Goal: Task Accomplishment & Management: Use online tool/utility

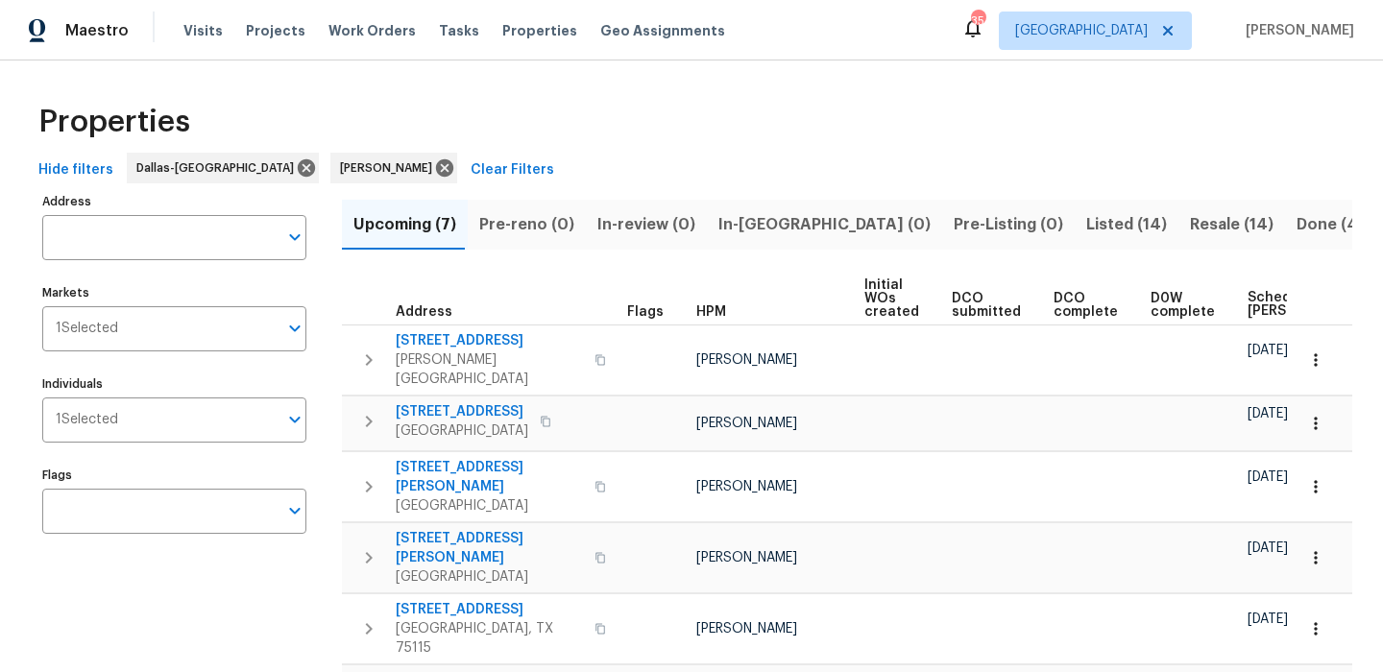
scroll to position [0, 234]
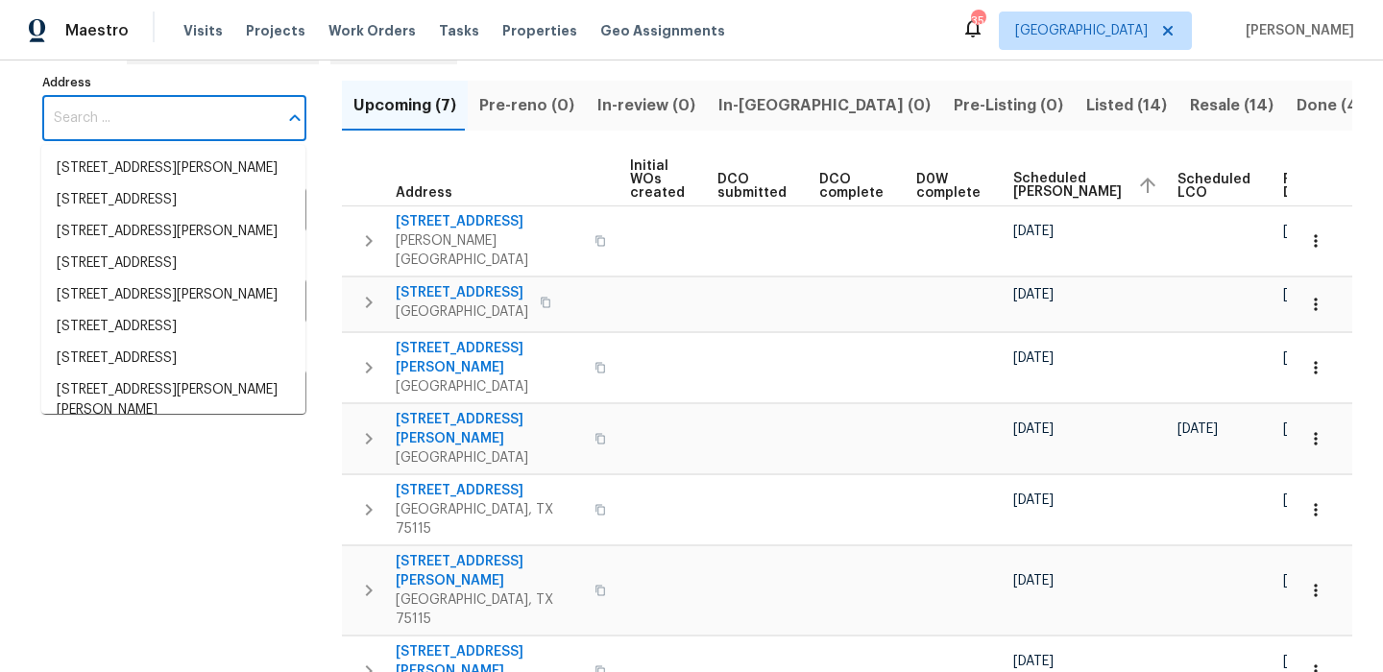
click at [228, 109] on input "Address" at bounding box center [159, 118] width 235 height 45
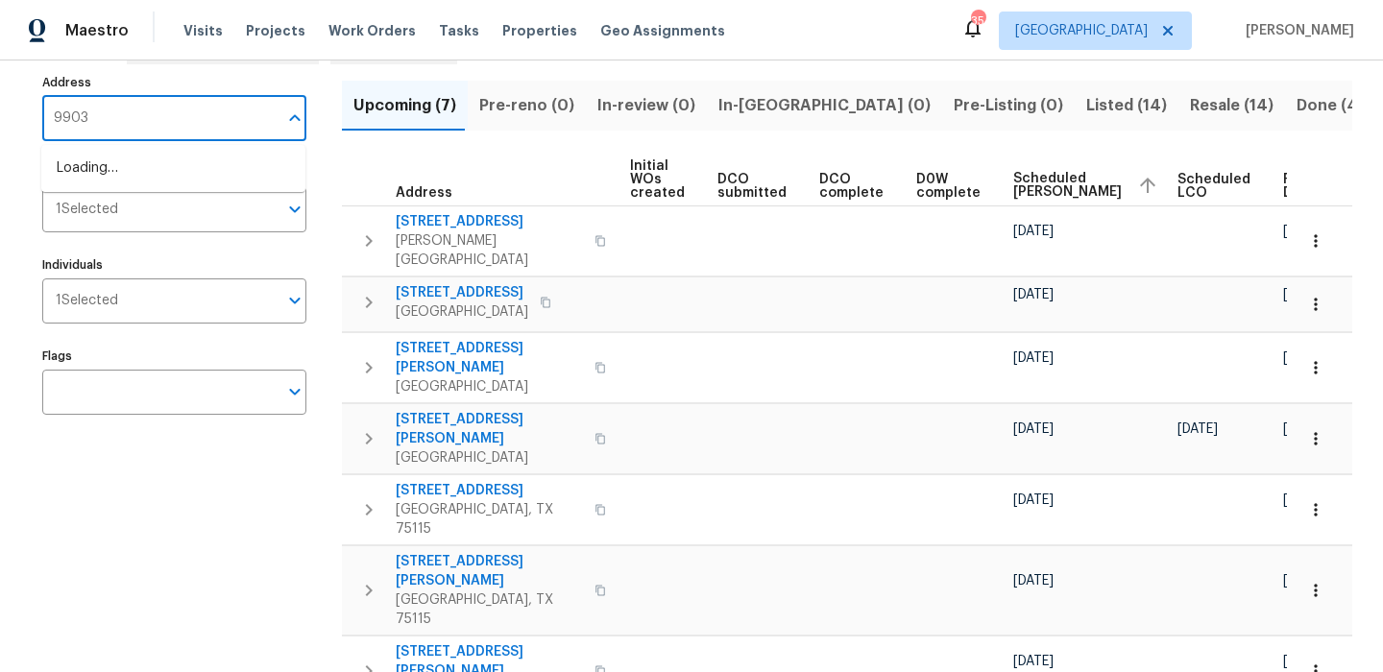
type input "9903"
click at [98, 184] on li "9903 Cedarcrest Dr AUBREY TX 76227" at bounding box center [173, 169] width 264 height 32
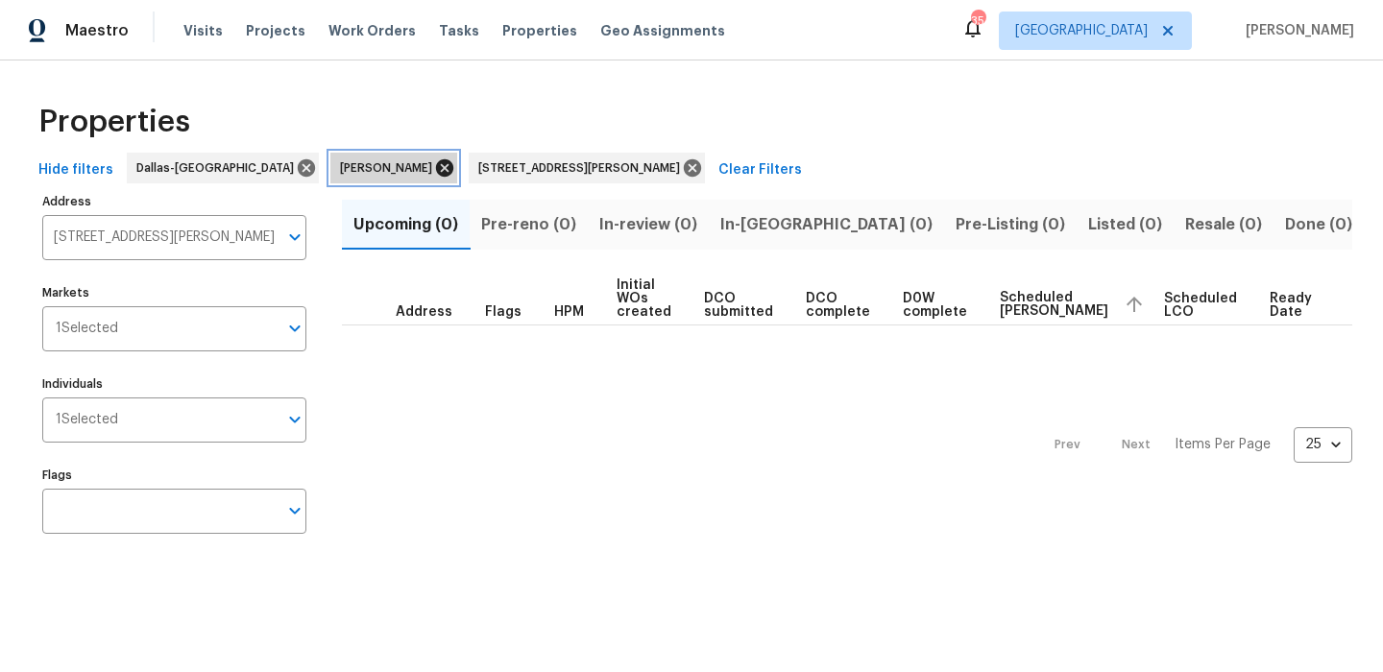
click at [441, 162] on icon at bounding box center [444, 168] width 21 height 21
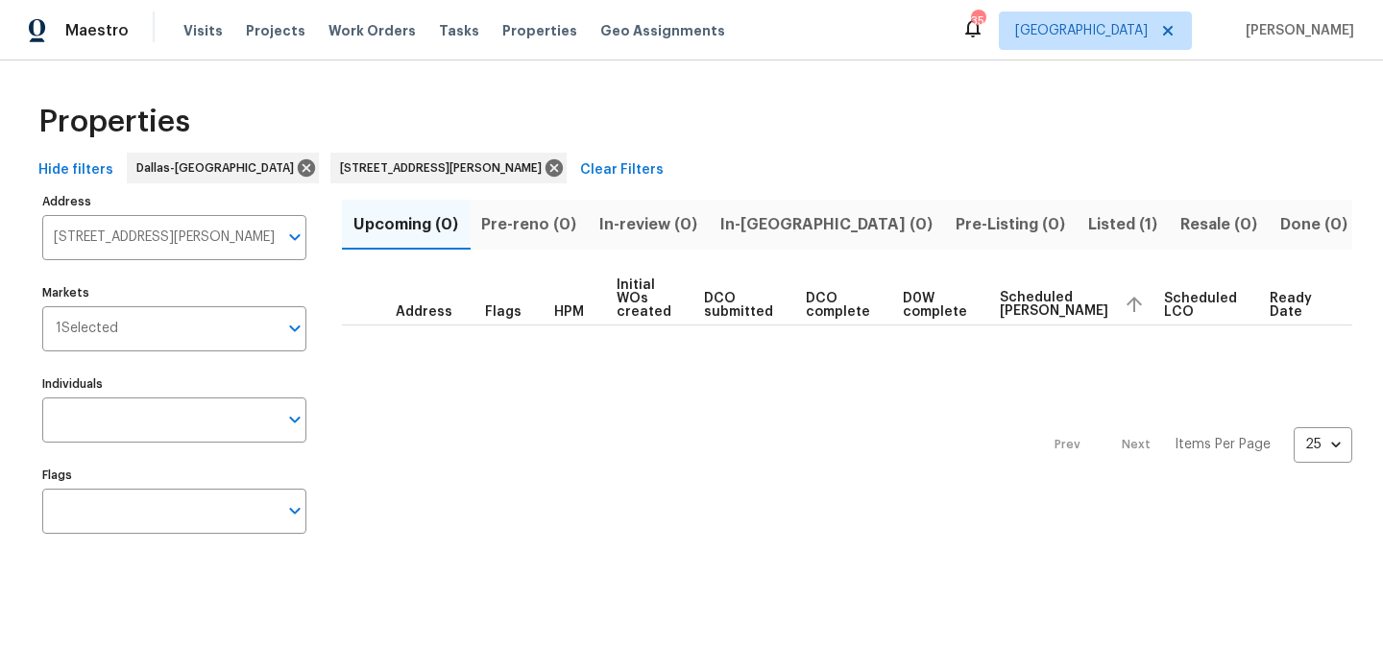
click at [1088, 227] on span "Listed (1)" at bounding box center [1122, 224] width 69 height 27
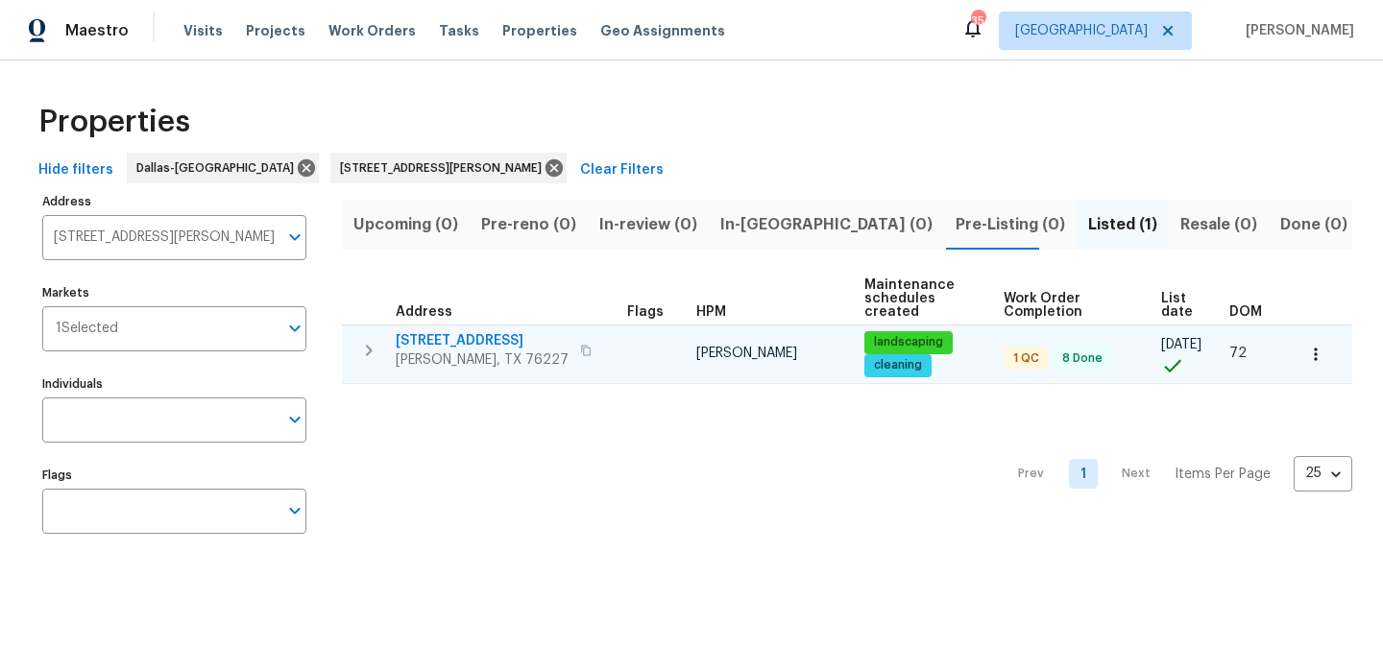
click at [474, 335] on span "[STREET_ADDRESS]" at bounding box center [482, 340] width 173 height 19
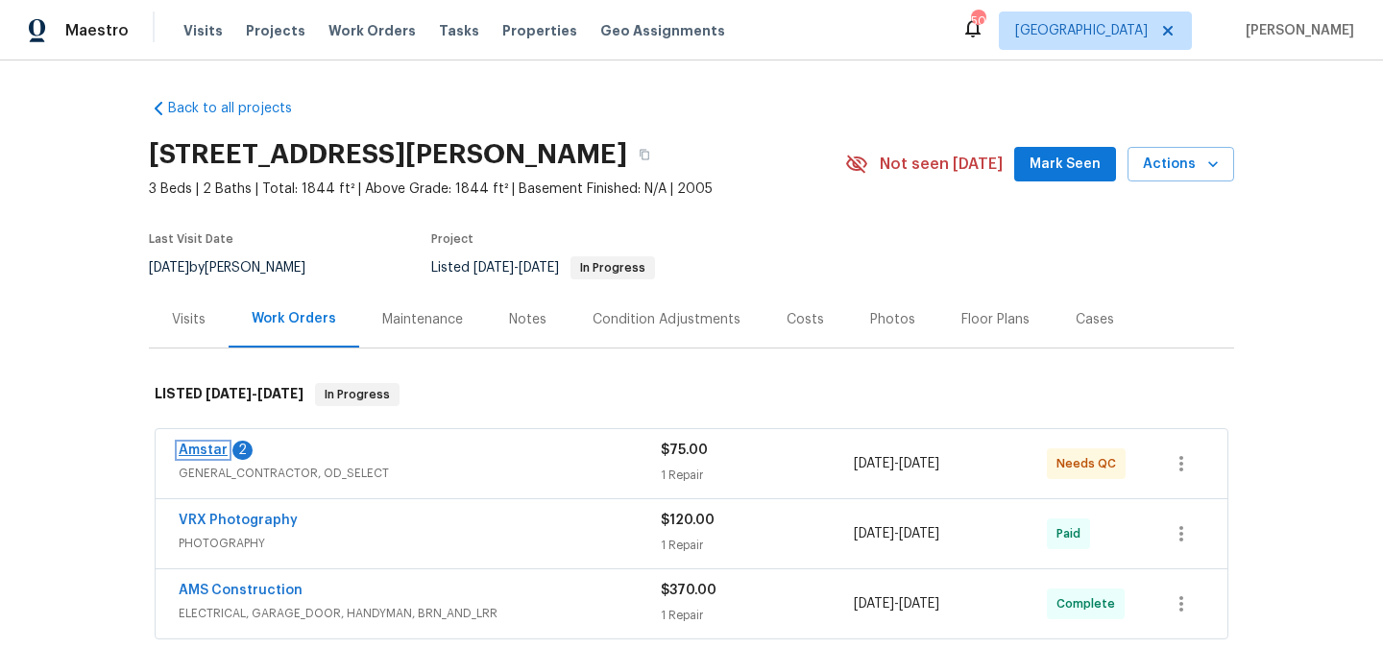
click at [212, 450] on link "Amstar" at bounding box center [203, 450] width 49 height 13
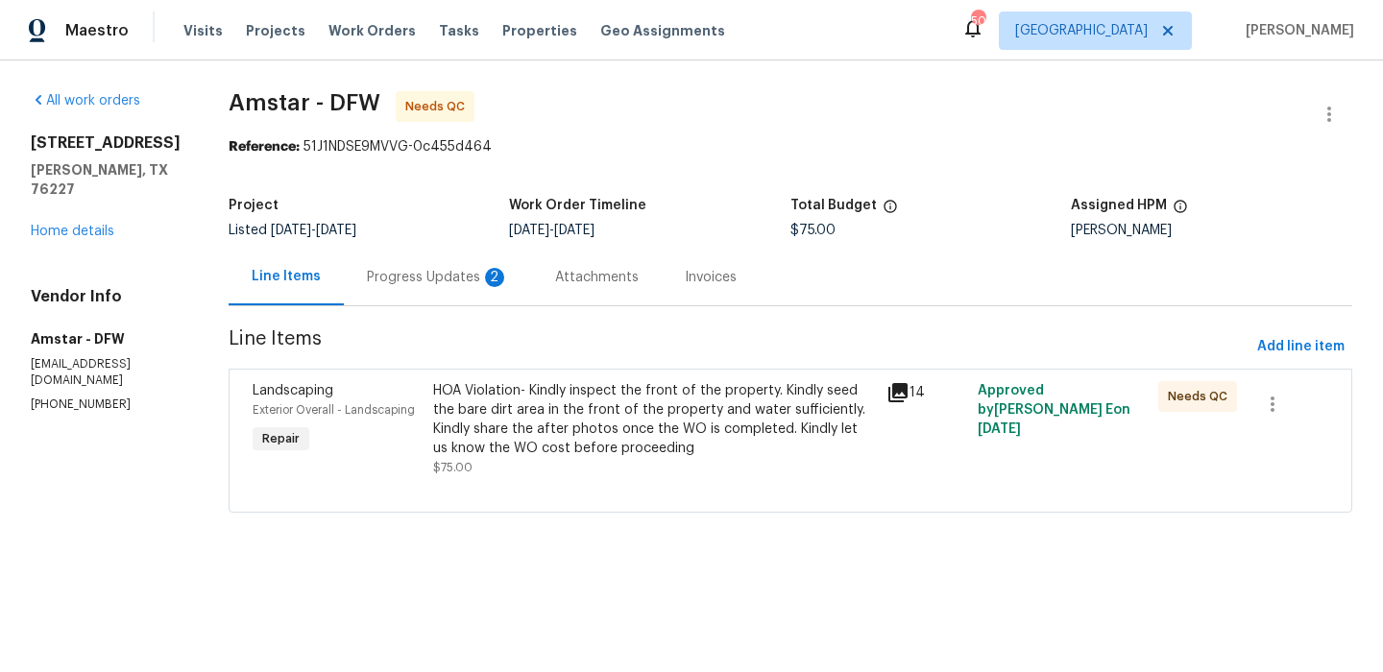
click at [481, 291] on div "Progress Updates 2" at bounding box center [438, 277] width 188 height 57
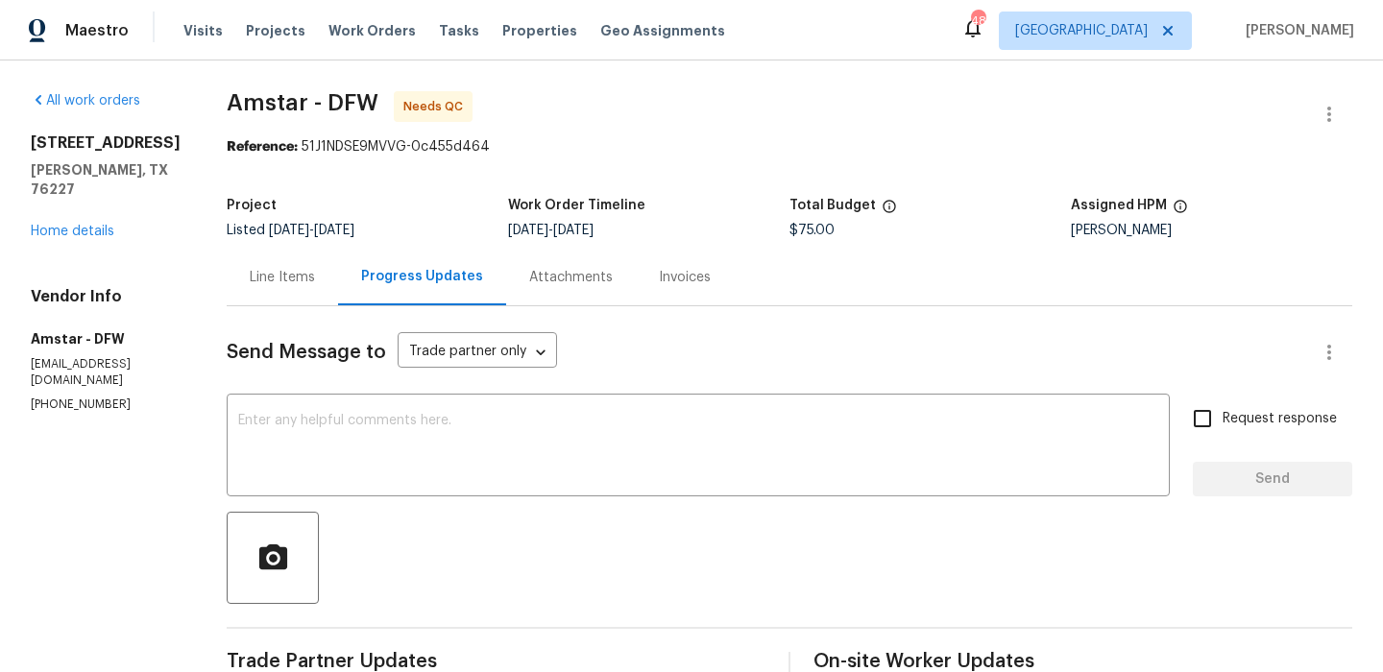
click at [282, 268] on div "Line Items" at bounding box center [282, 277] width 65 height 19
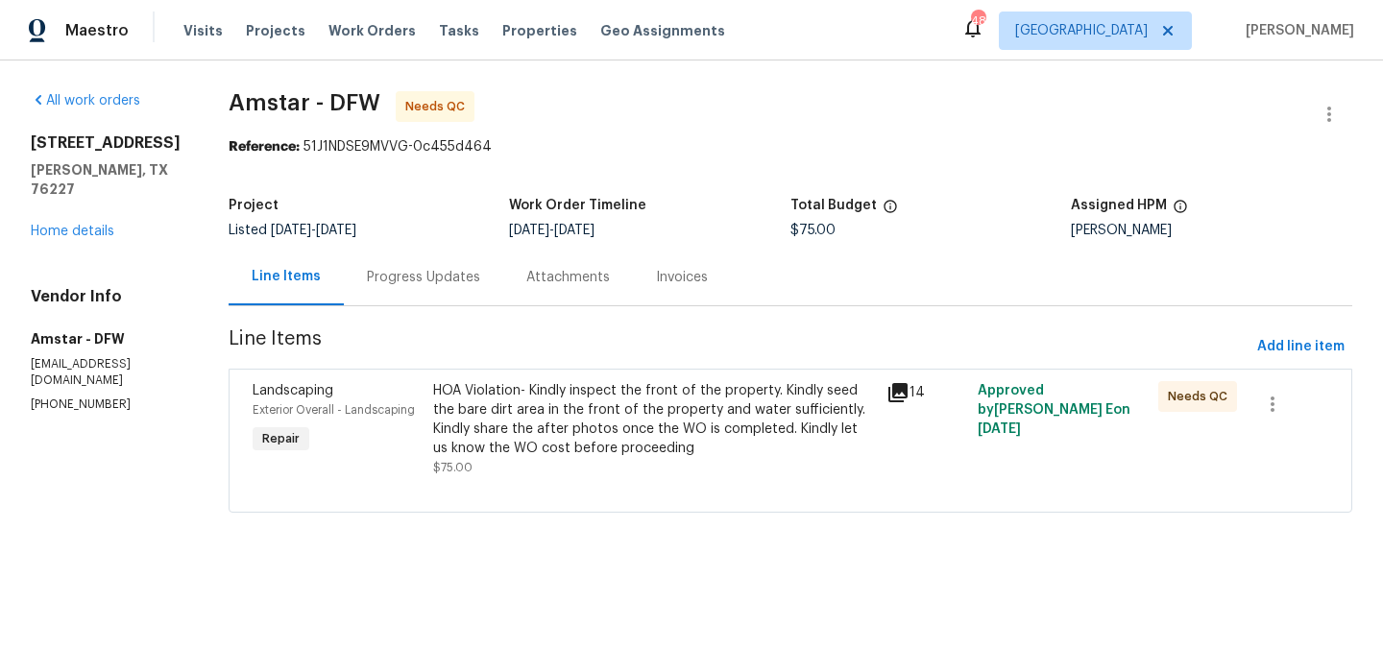
click at [450, 406] on div "HOA Violation- Kindly inspect the front of the property. Kindly seed the bare d…" at bounding box center [654, 419] width 442 height 77
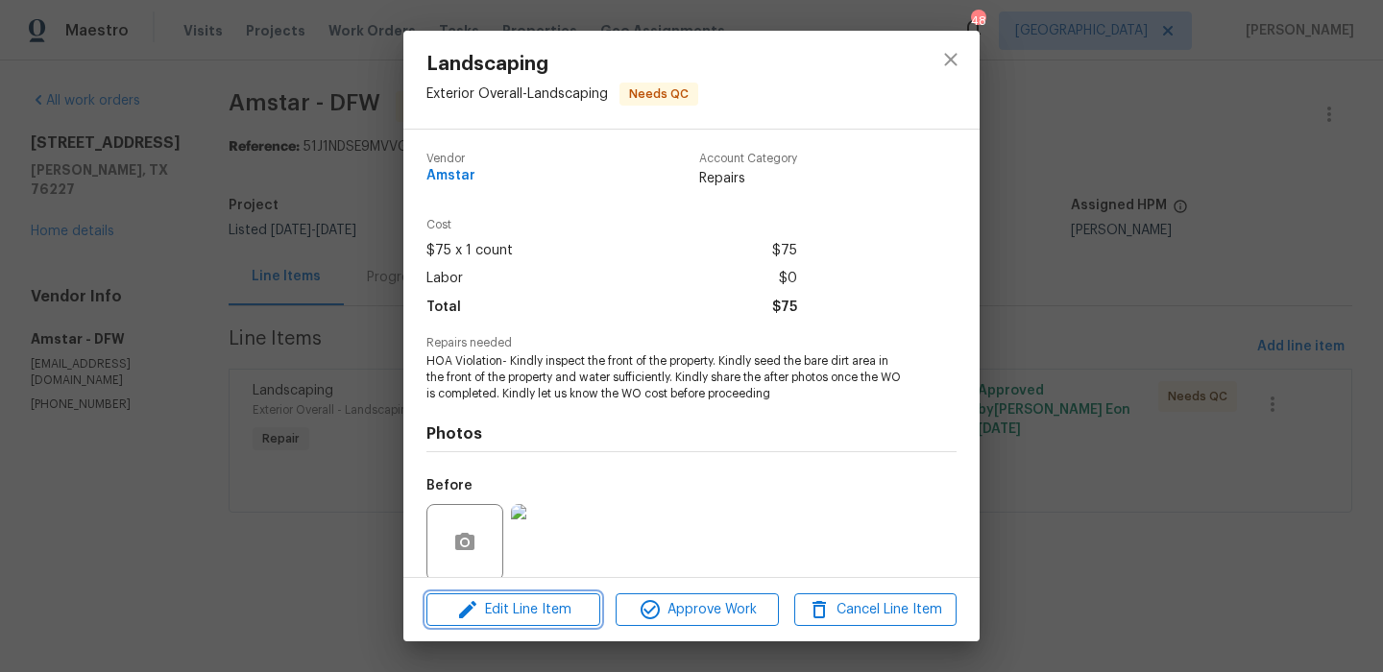
click at [574, 610] on span "Edit Line Item" at bounding box center [513, 610] width 162 height 24
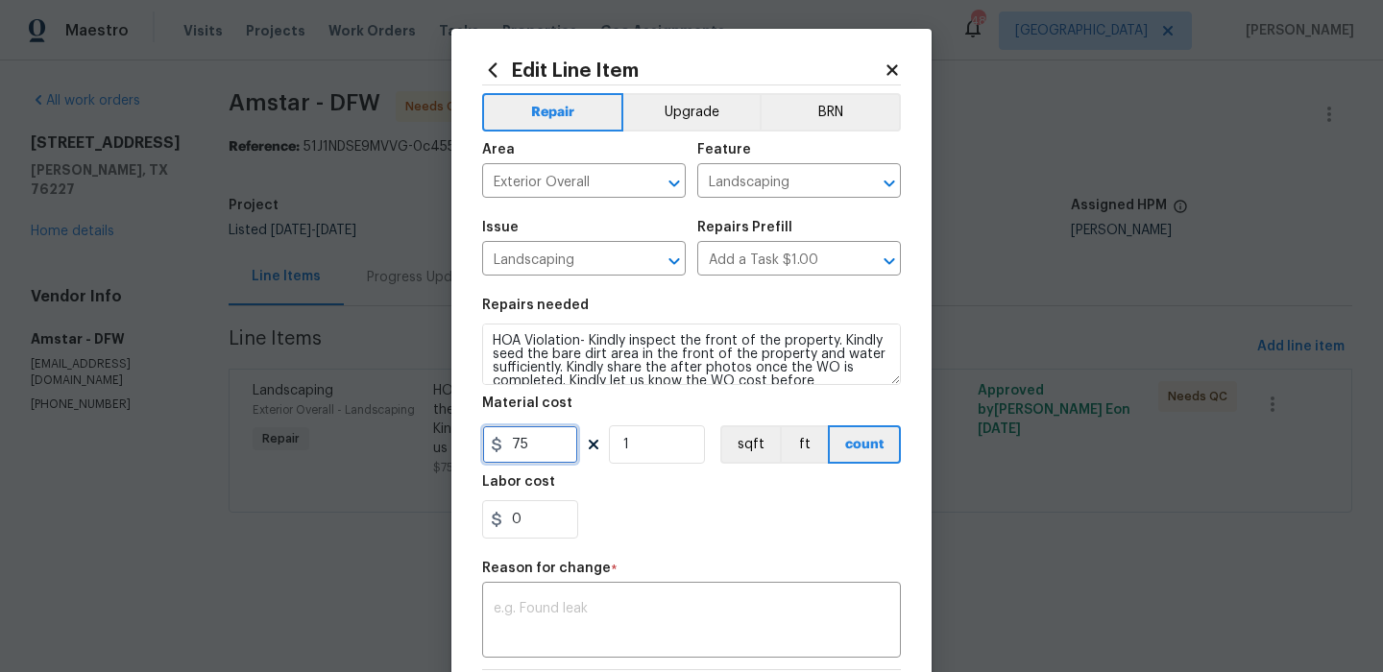
click at [561, 455] on input "75" at bounding box center [530, 445] width 96 height 38
type input "1480"
click at [611, 603] on textarea at bounding box center [692, 622] width 396 height 40
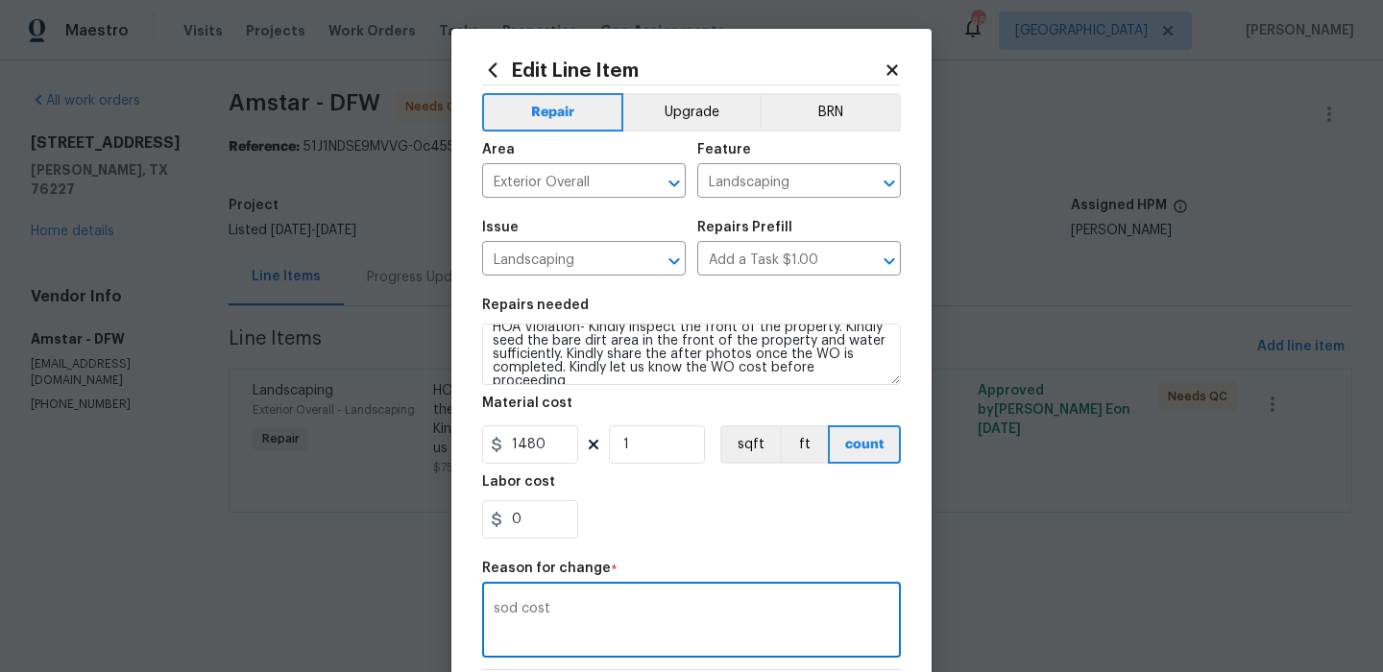
scroll to position [294, 0]
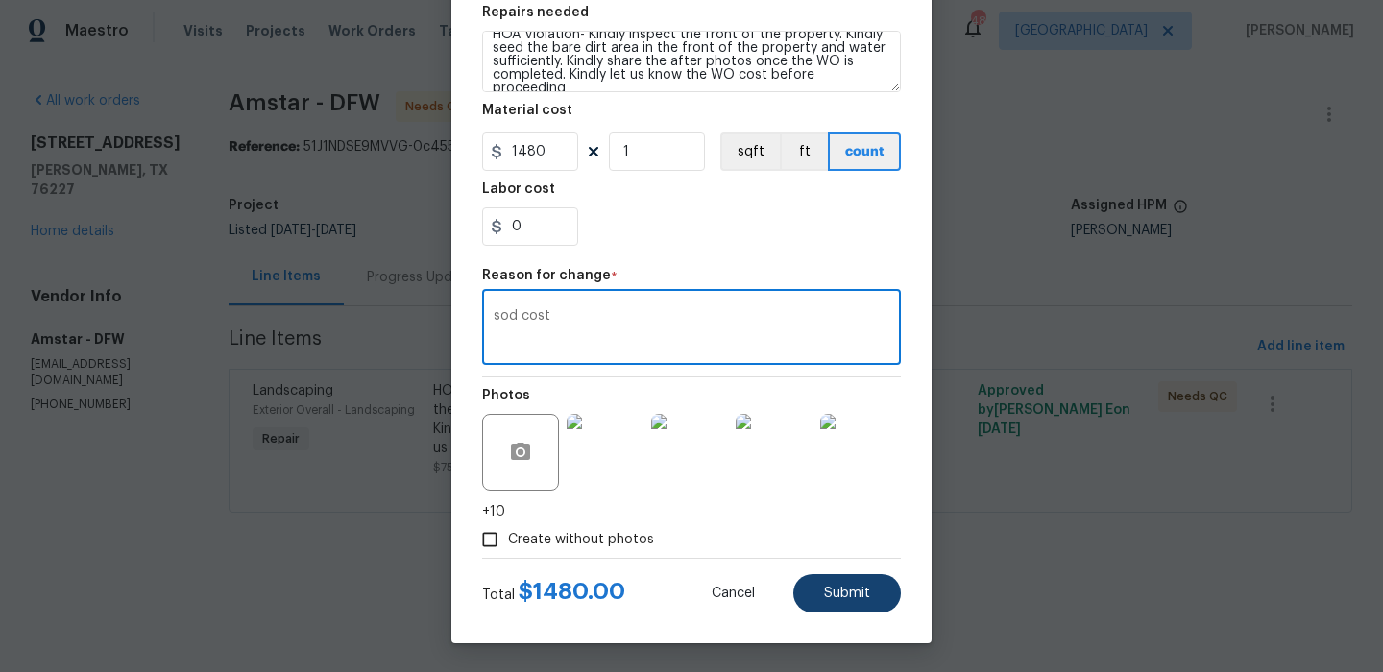
type textarea "sod cost"
click at [855, 590] on span "Submit" at bounding box center [847, 594] width 46 height 14
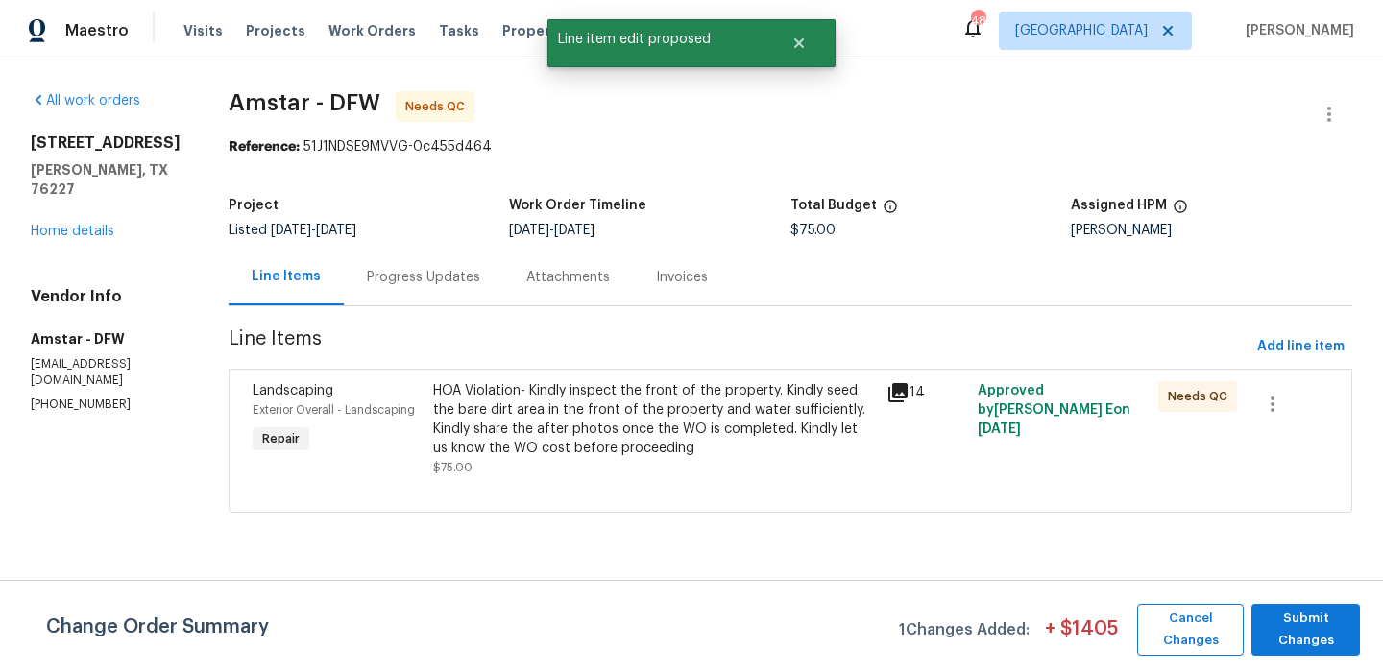
scroll to position [0, 0]
click at [1312, 629] on span "Submit Changes" at bounding box center [1305, 630] width 89 height 44
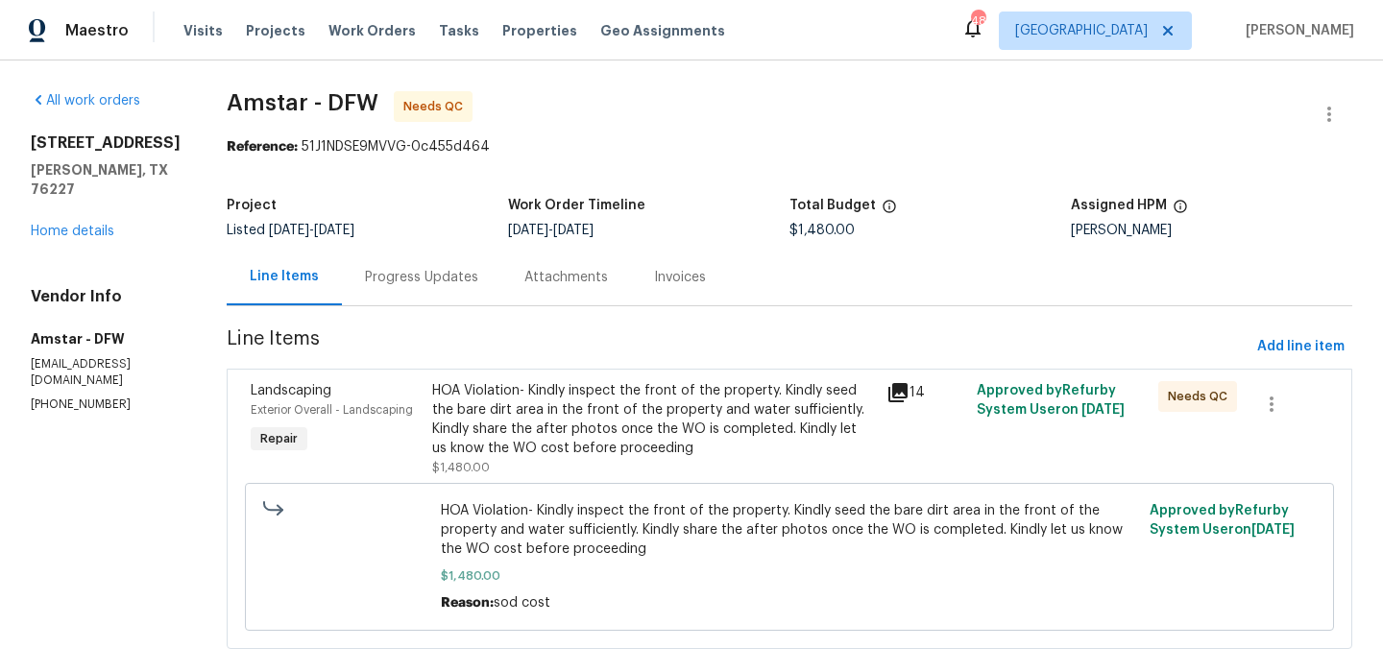
click at [718, 437] on div "HOA Violation- Kindly inspect the front of the property. Kindly seed the bare d…" at bounding box center [653, 419] width 442 height 77
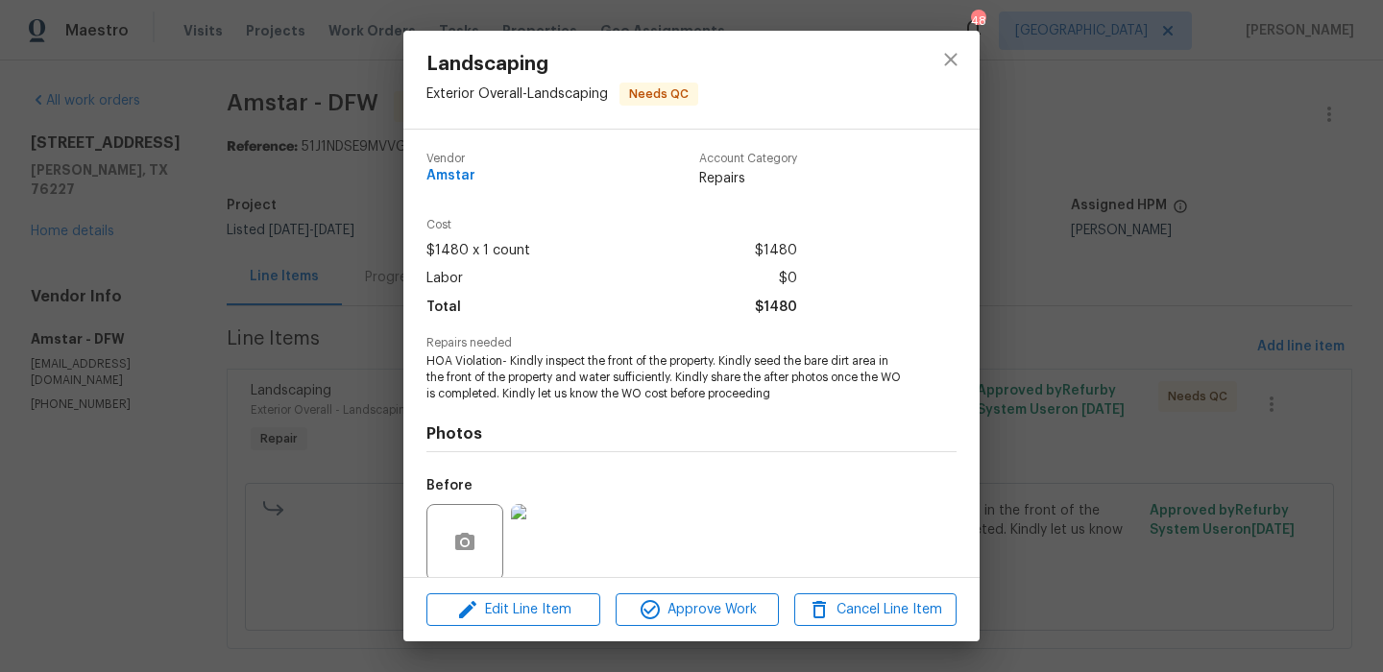
scroll to position [148, 0]
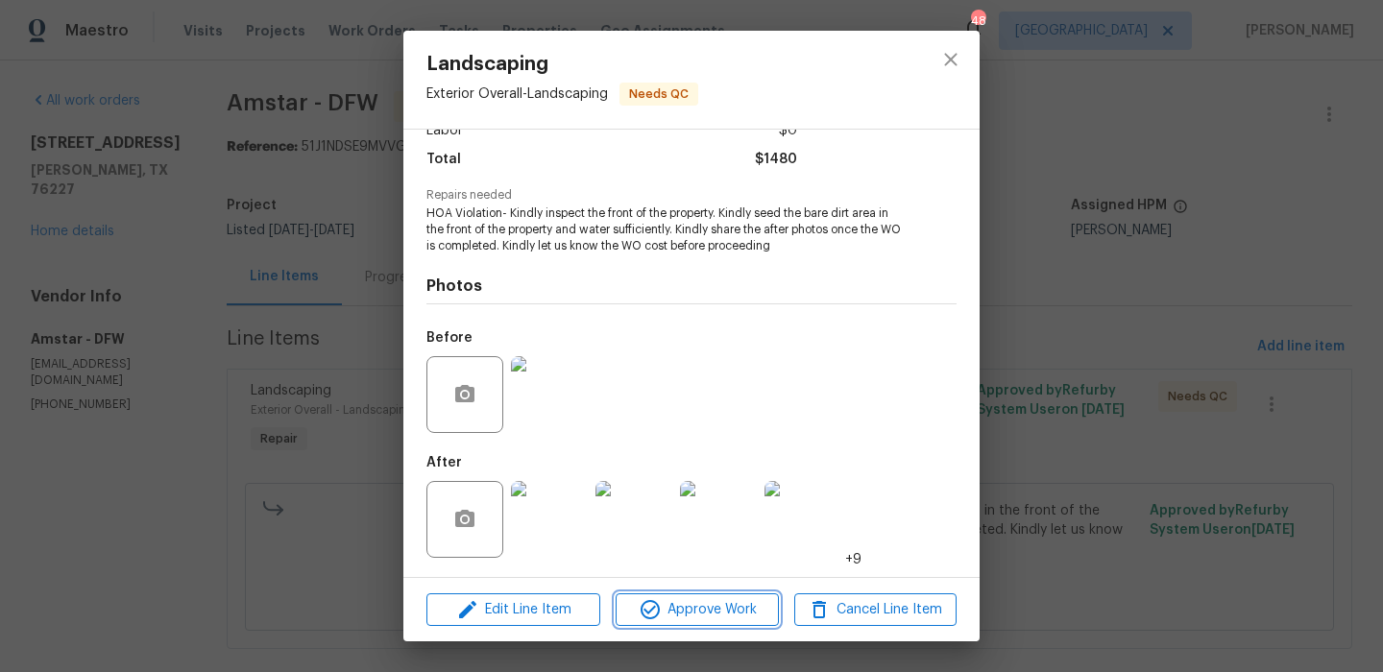
click at [712, 604] on span "Approve Work" at bounding box center [696, 610] width 151 height 24
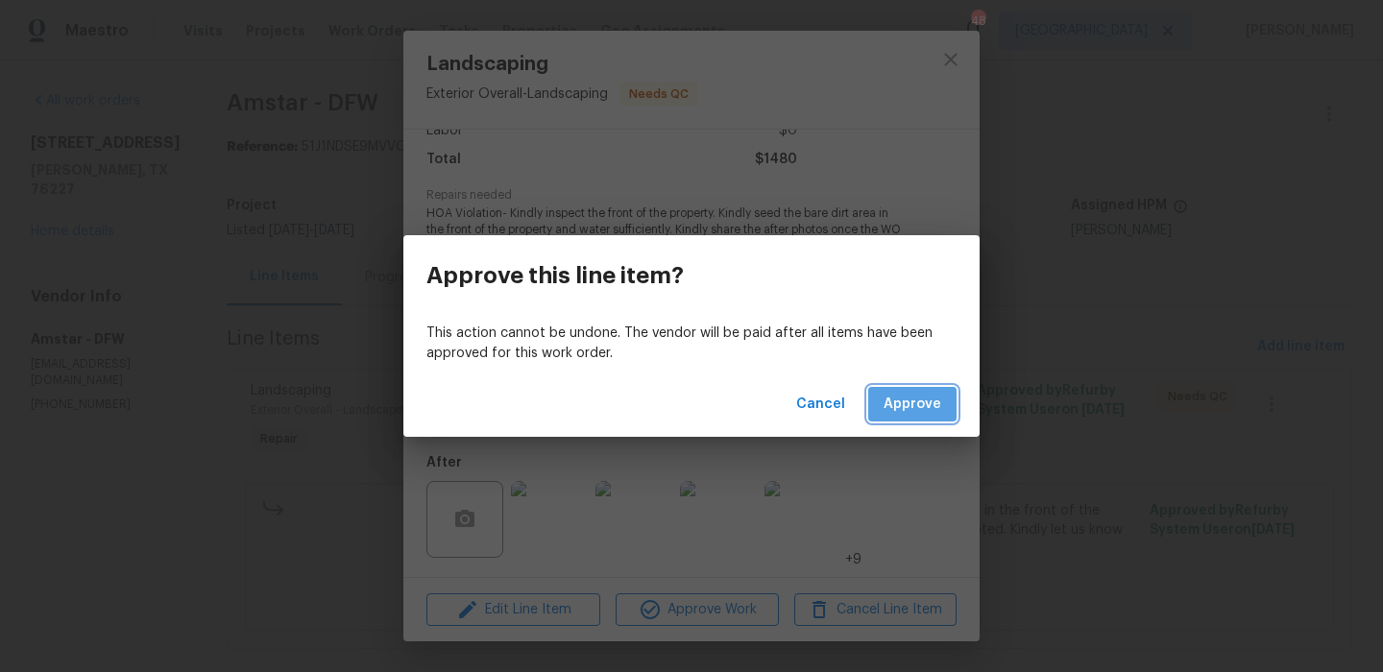
click at [917, 409] on span "Approve" at bounding box center [913, 405] width 58 height 24
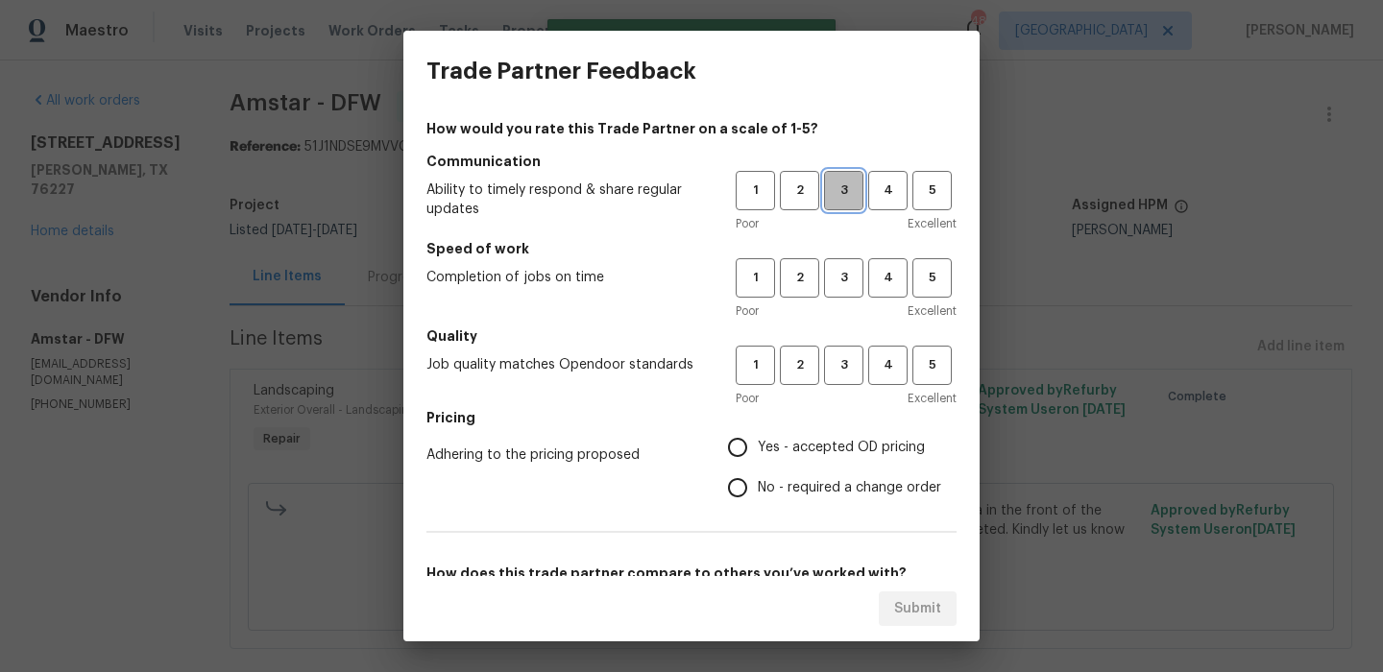
click at [844, 193] on span "3" at bounding box center [844, 191] width 36 height 22
click at [844, 266] on button "3" at bounding box center [843, 277] width 39 height 39
click at [842, 355] on span "3" at bounding box center [844, 365] width 36 height 22
click at [814, 452] on span "Yes - accepted OD pricing" at bounding box center [841, 448] width 167 height 20
click at [758, 452] on input "Yes - accepted OD pricing" at bounding box center [738, 447] width 40 height 40
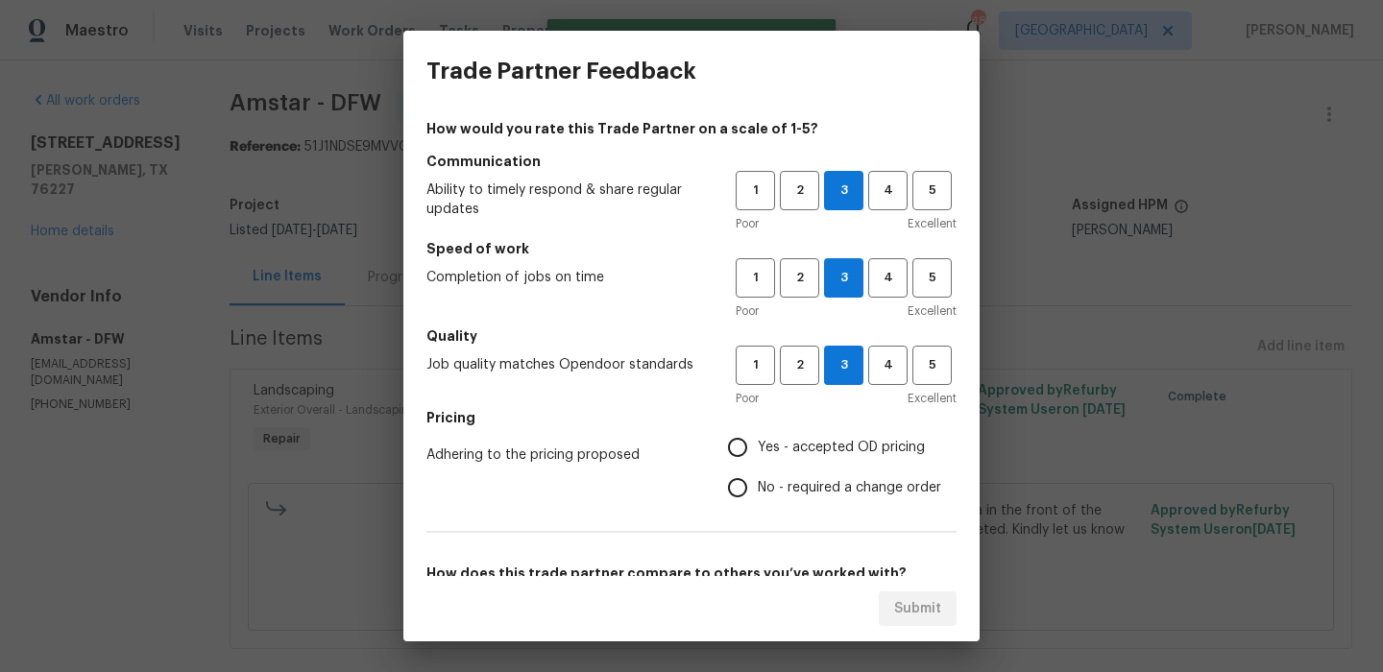
radio input "true"
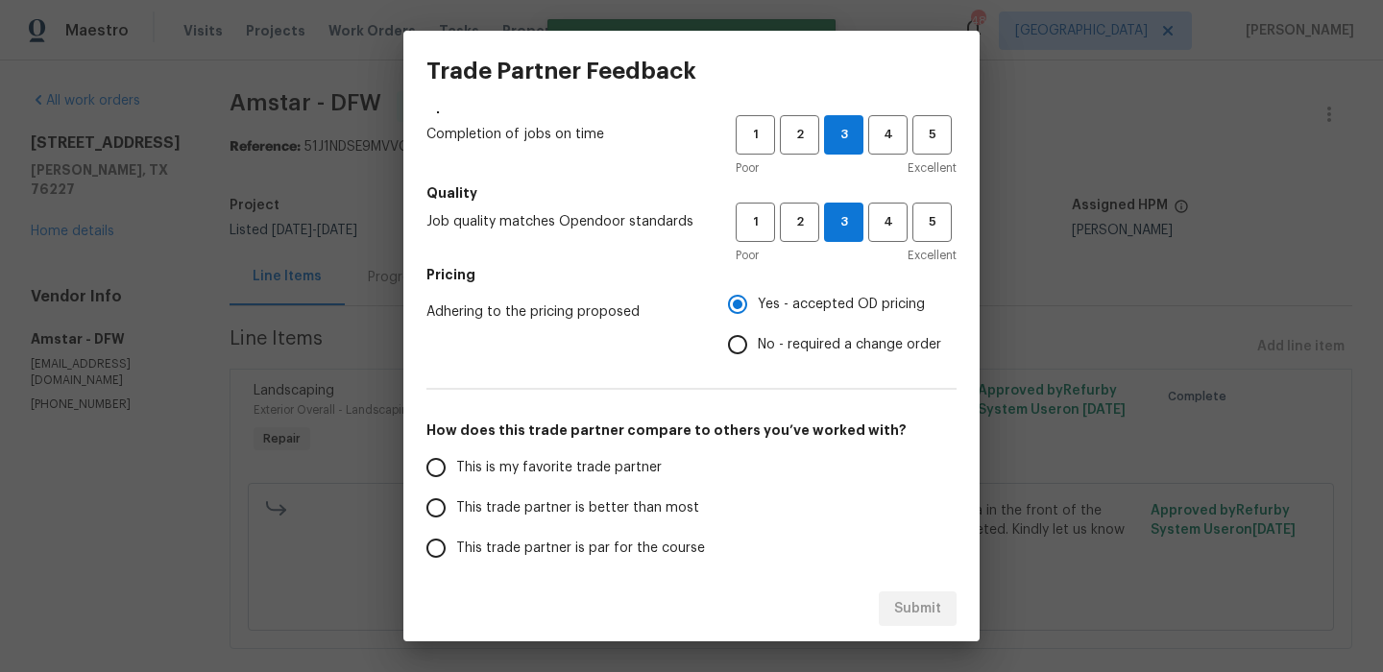
click at [590, 471] on span "This is my favorite trade partner" at bounding box center [559, 468] width 206 height 20
click at [456, 471] on input "This is my favorite trade partner" at bounding box center [436, 468] width 40 height 40
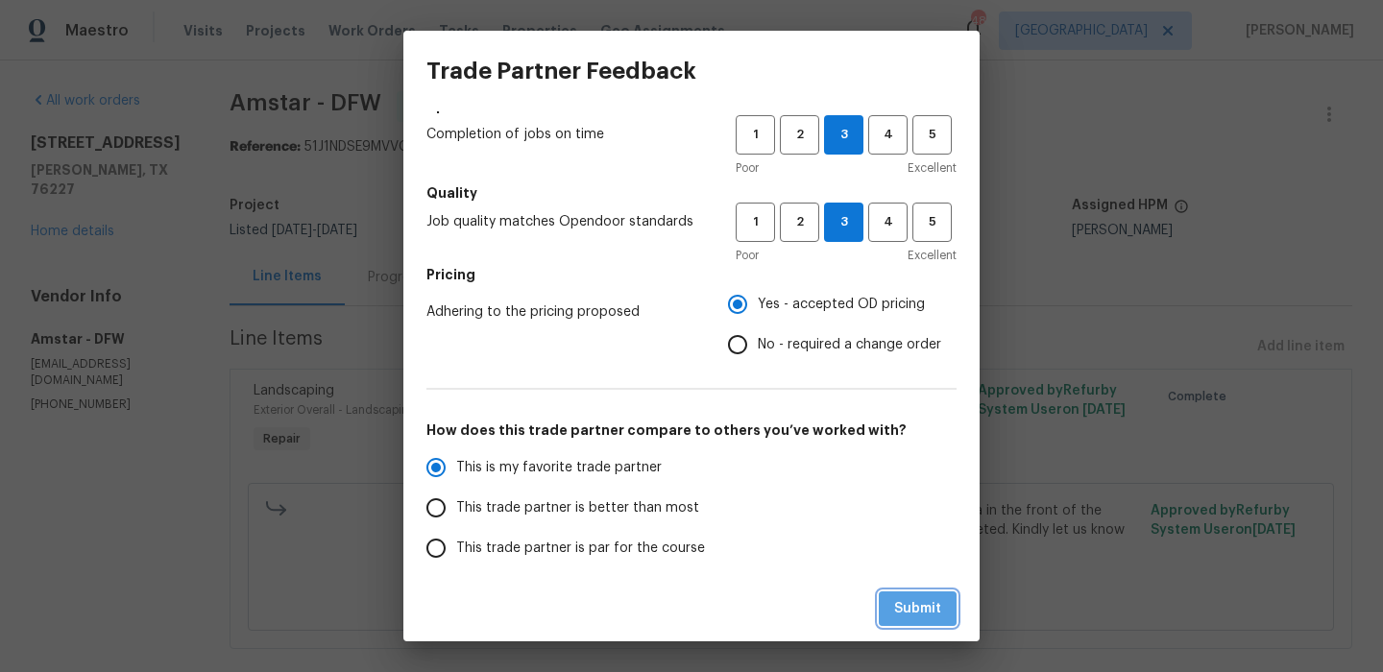
click at [897, 595] on button "Submit" at bounding box center [918, 610] width 78 height 36
radio input "true"
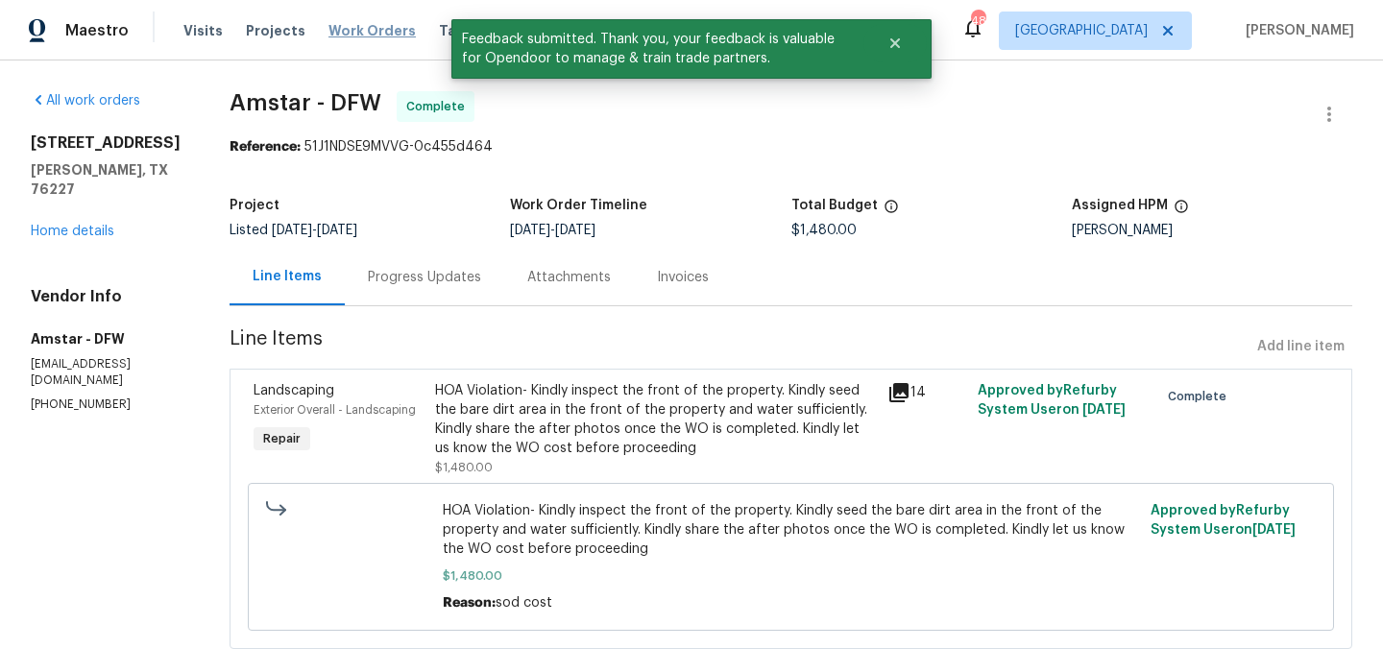
click at [376, 28] on span "Work Orders" at bounding box center [371, 30] width 87 height 19
